Goal: Navigation & Orientation: Find specific page/section

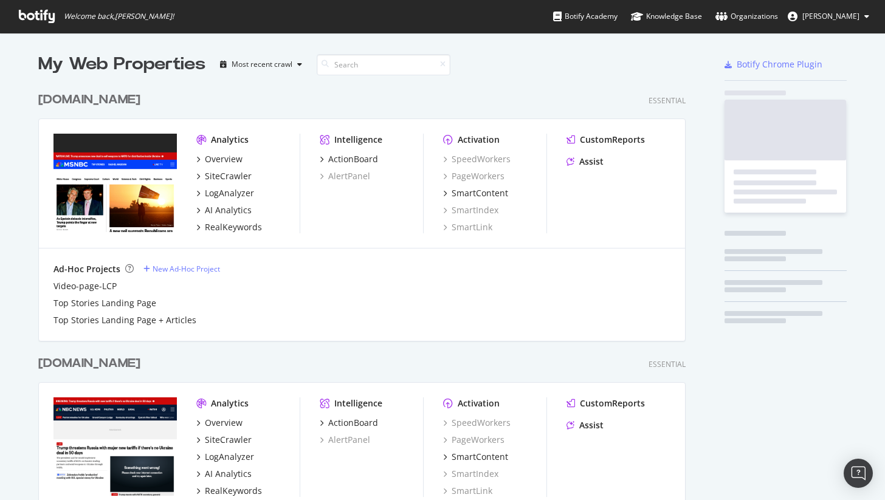
scroll to position [1089, 648]
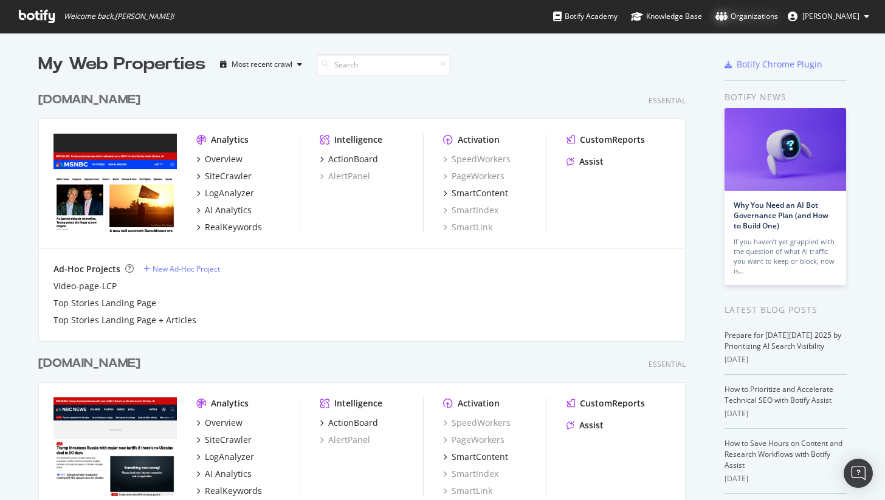
click at [735, 14] on div "Organizations" at bounding box center [746, 16] width 63 height 12
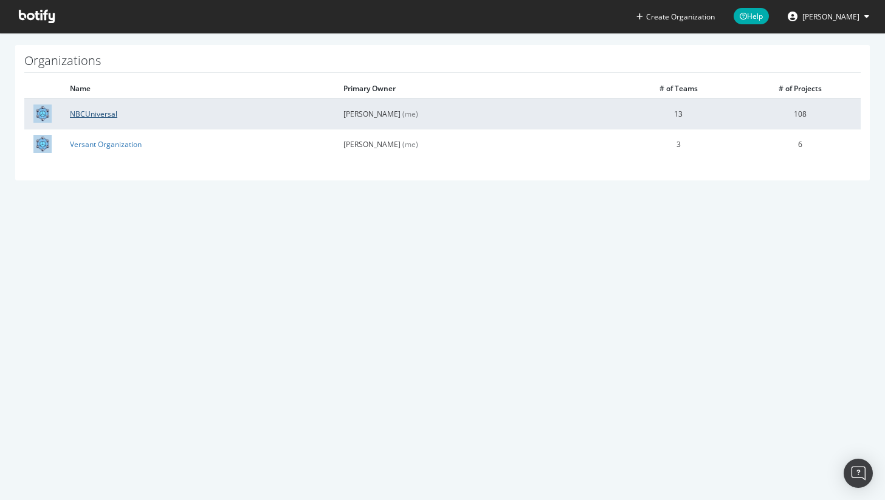
click at [106, 112] on link "NBCUniversal" at bounding box center [93, 114] width 47 height 10
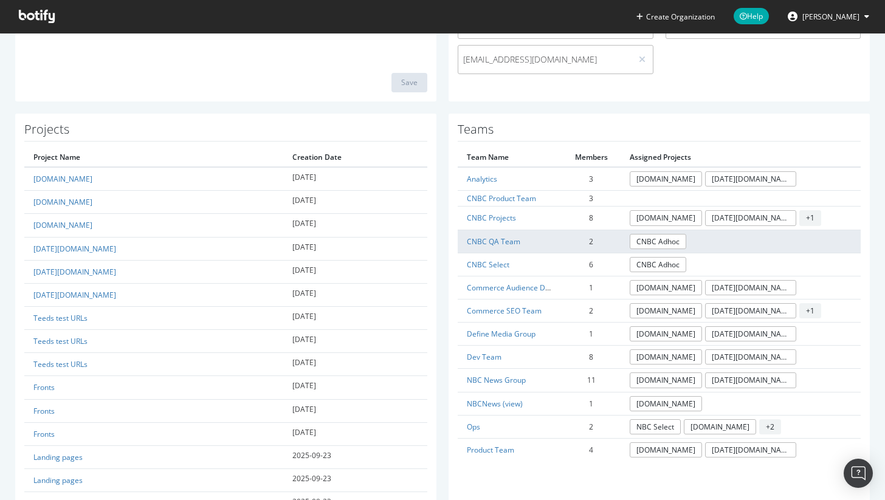
scroll to position [324, 0]
